Goal: Information Seeking & Learning: Learn about a topic

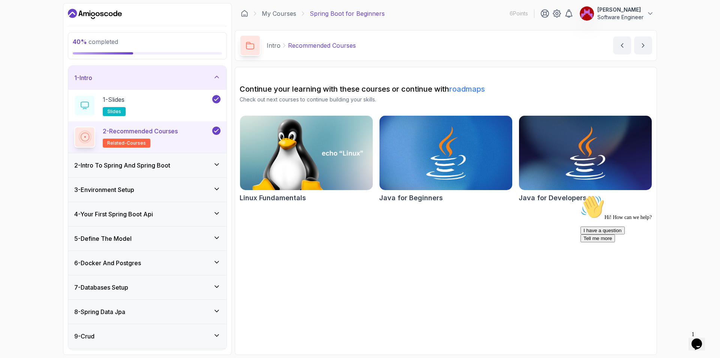
click at [219, 237] on icon at bounding box center [217, 238] width 8 height 8
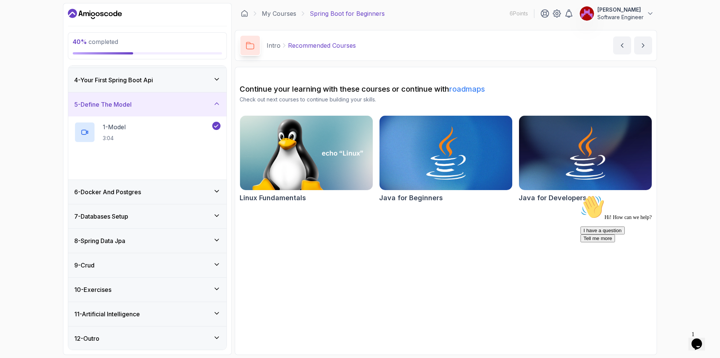
scroll to position [72, 0]
click at [215, 107] on div "5 - Define The Model" at bounding box center [147, 103] width 146 height 9
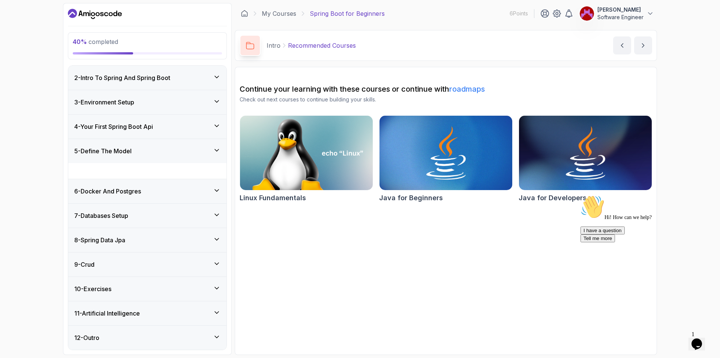
scroll to position [9, 0]
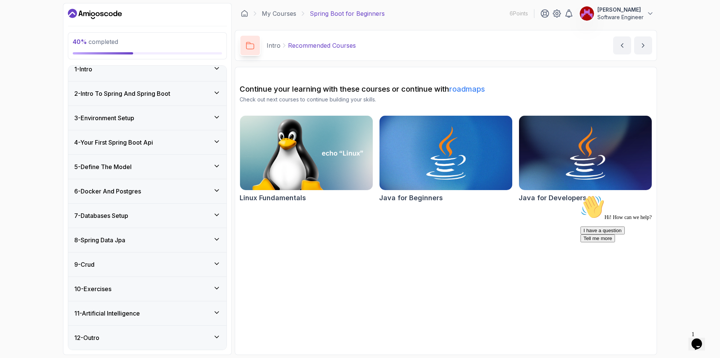
click at [216, 188] on icon at bounding box center [217, 190] width 8 height 8
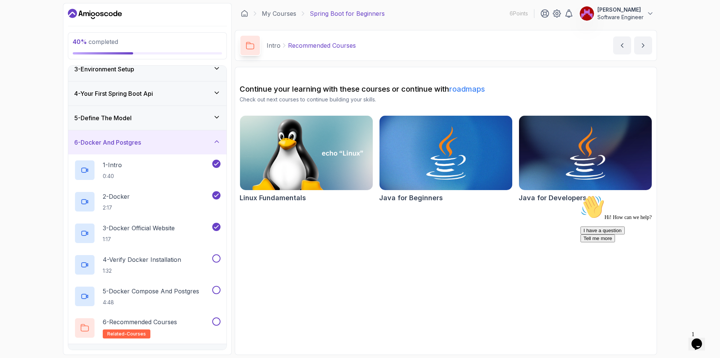
scroll to position [121, 0]
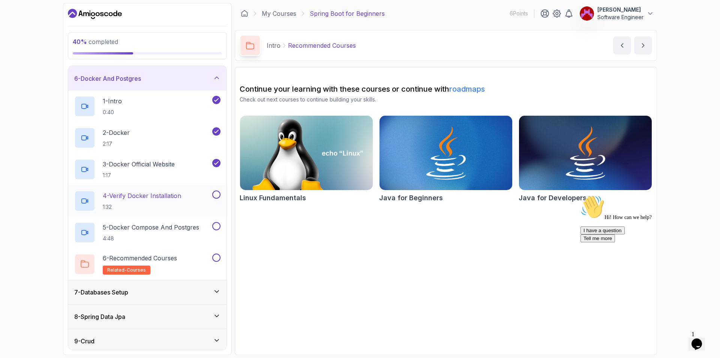
click at [158, 192] on p "4 - Verify Docker Installation" at bounding box center [142, 195] width 78 height 9
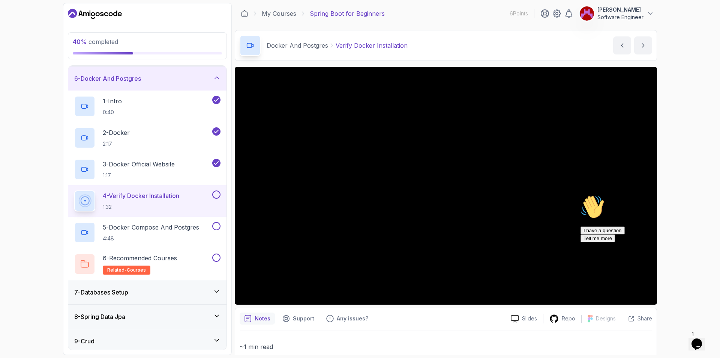
click at [694, 338] on icon "Opens Chat This icon Opens the chat window." at bounding box center [697, 344] width 12 height 12
click at [694, 341] on div "Close Chat This icon closes the chat window." at bounding box center [695, 345] width 9 height 9
click at [372, 174] on div at bounding box center [446, 185] width 422 height 237
click at [369, 173] on div at bounding box center [446, 185] width 422 height 237
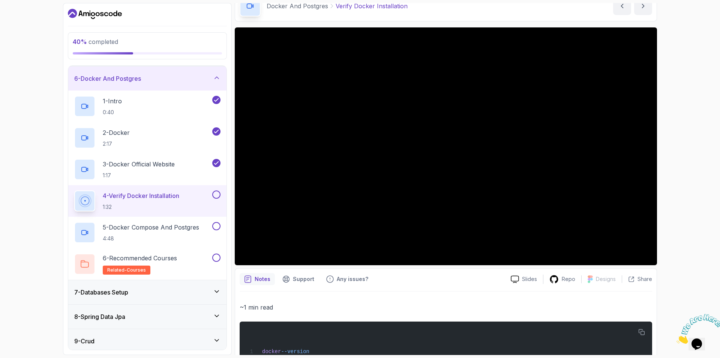
scroll to position [62, 0]
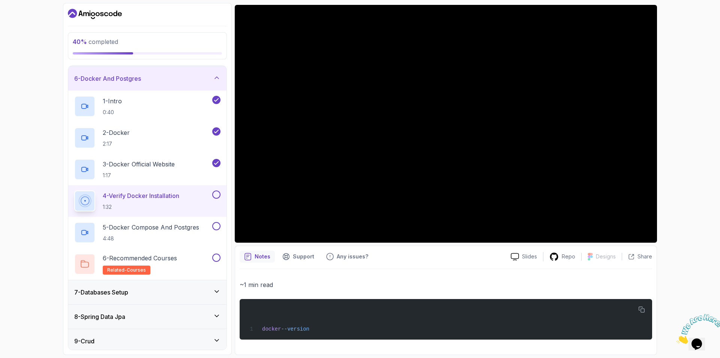
click at [258, 133] on div at bounding box center [446, 123] width 422 height 237
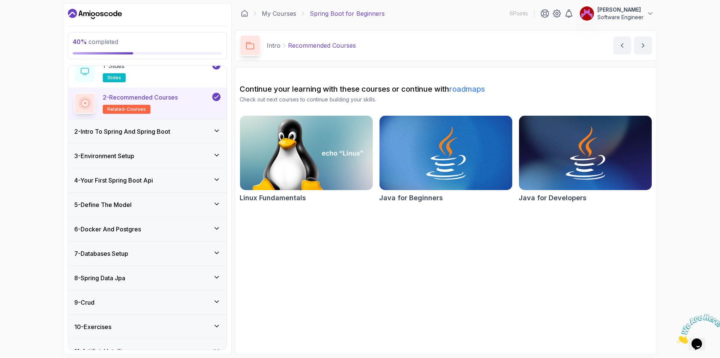
scroll to position [72, 0]
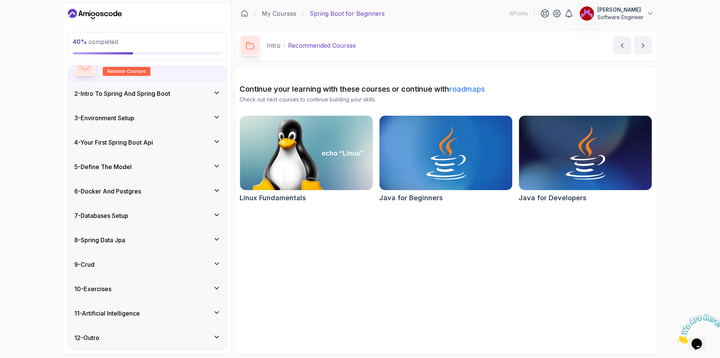
click at [139, 188] on h3 "6 - Docker And Postgres" at bounding box center [107, 190] width 67 height 9
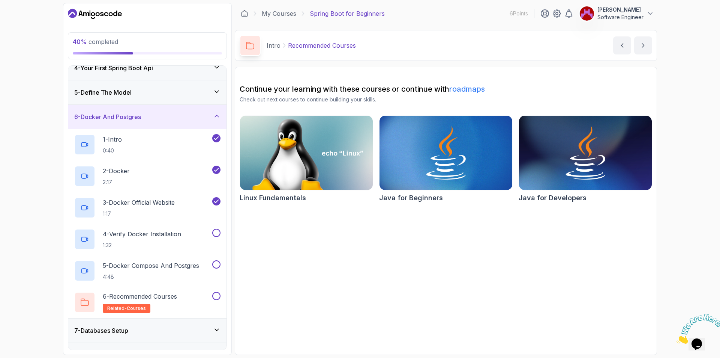
scroll to position [84, 0]
click at [144, 230] on p "4 - Verify Docker Installation" at bounding box center [142, 232] width 78 height 9
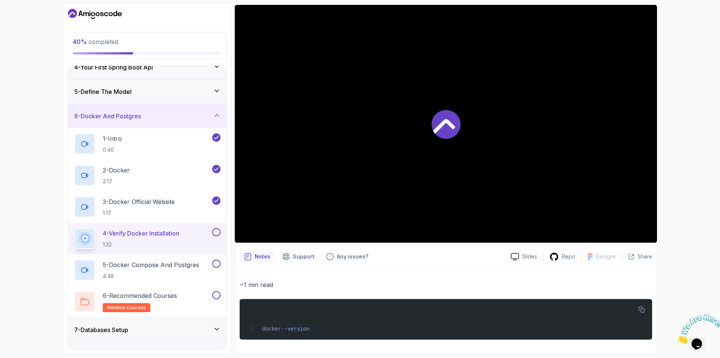
scroll to position [25, 0]
